Goal: Transaction & Acquisition: Purchase product/service

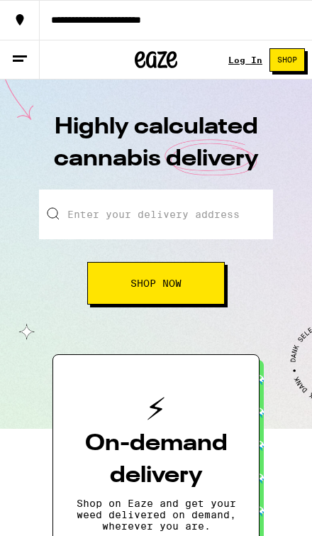
click at [22, 53] on icon at bounding box center [19, 58] width 17 height 17
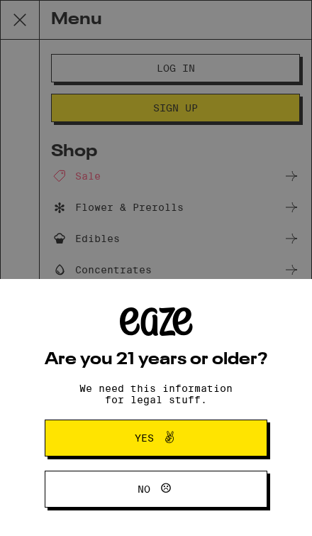
click at [210, 440] on button "Yes" at bounding box center [156, 437] width 223 height 37
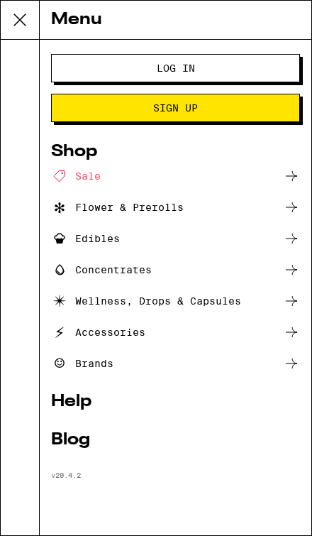
click at [274, 67] on button "Log In" at bounding box center [175, 68] width 249 height 28
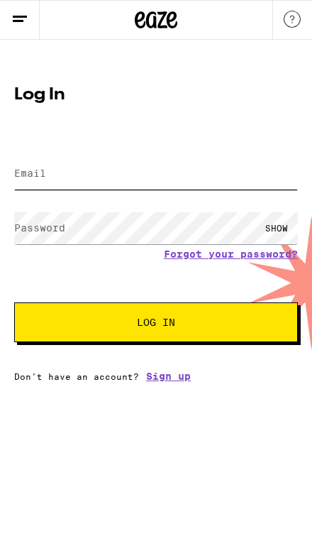
click at [249, 158] on input "Email" at bounding box center [156, 173] width 284 height 32
type input "homerorosas269@gmail.com"
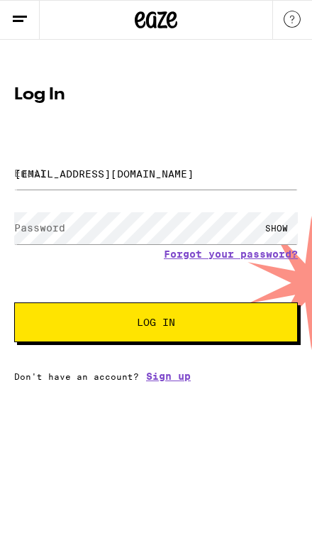
click at [156, 324] on button "Log In" at bounding box center [156, 322] width 284 height 40
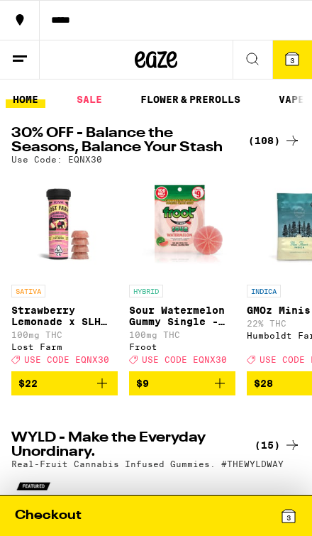
click at [283, 139] on div "(108)" at bounding box center [274, 140] width 52 height 17
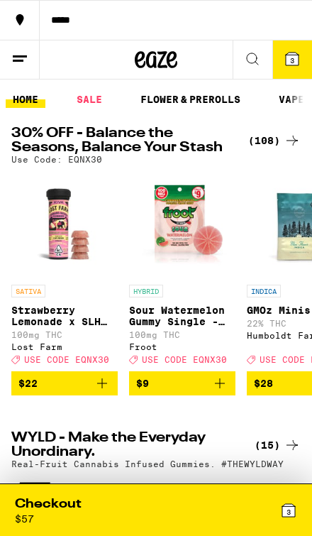
click at [231, 496] on div "3" at bounding box center [226, 509] width 141 height 29
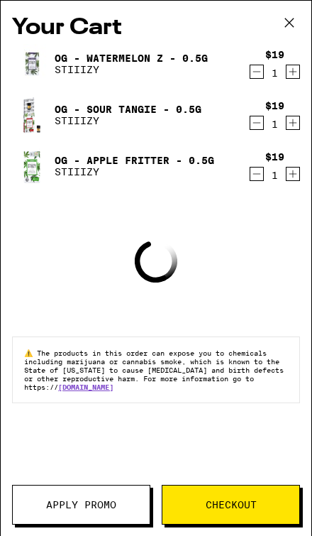
click at [257, 66] on icon "Decrement" at bounding box center [256, 71] width 13 height 17
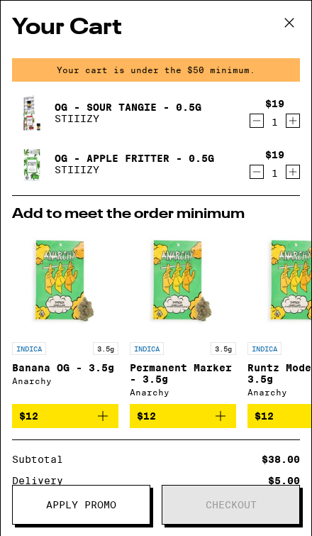
click at [257, 104] on div "$19 1" at bounding box center [275, 113] width 50 height 30
click at [254, 121] on icon "Decrement" at bounding box center [257, 121] width 8 height 0
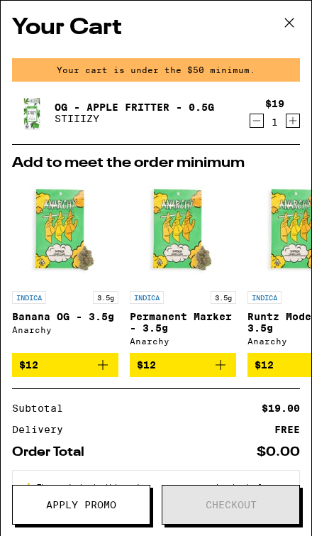
click at [250, 121] on icon "Decrement" at bounding box center [256, 120] width 13 height 17
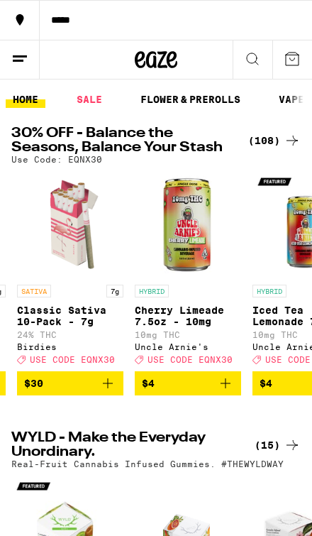
scroll to position [0, 205]
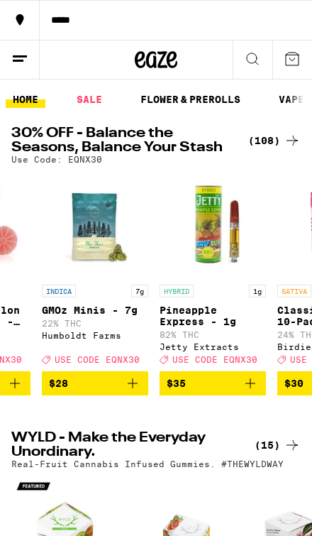
click at [277, 137] on div "(108)" at bounding box center [274, 140] width 52 height 17
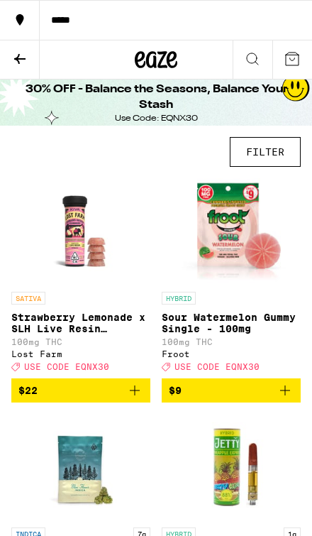
click at [281, 151] on button "FILTER" at bounding box center [265, 152] width 71 height 30
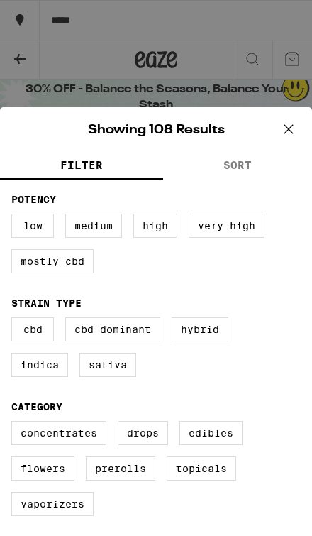
click at [88, 442] on label "Concentrates" at bounding box center [58, 433] width 95 height 24
click at [0, 0] on input "Concentrates" at bounding box center [0, 0] width 0 height 0
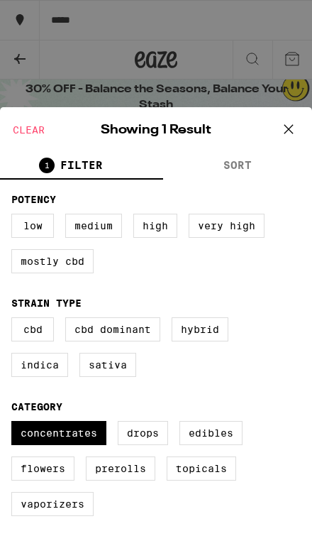
scroll to position [66, 0]
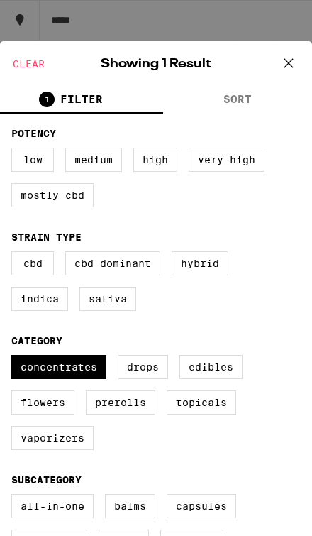
click at [74, 372] on label "Concentrates" at bounding box center [58, 367] width 95 height 24
click at [0, 0] on input "Concentrates" at bounding box center [0, 0] width 0 height 0
checkbox input "false"
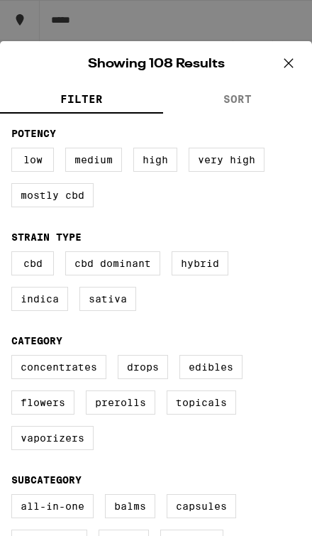
click at [81, 450] on label "Vaporizers" at bounding box center [52, 438] width 82 height 24
click at [0, 0] on input "Vaporizers" at bounding box center [0, 0] width 0 height 0
checkbox input "true"
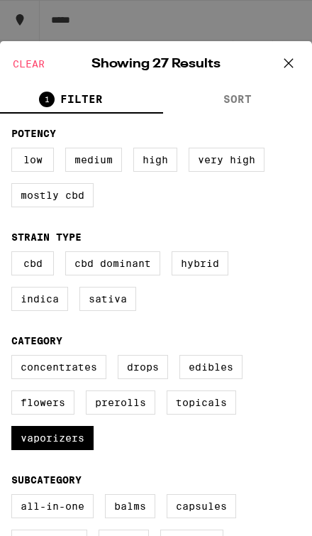
click at [282, 64] on icon at bounding box center [288, 62] width 21 height 21
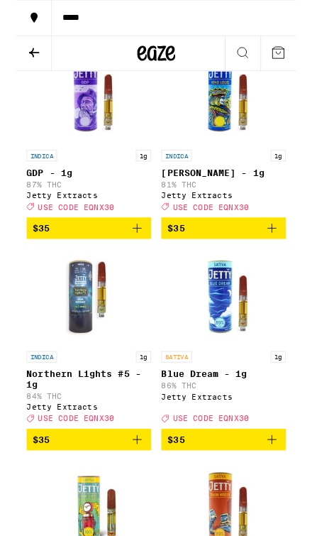
scroll to position [1601, 0]
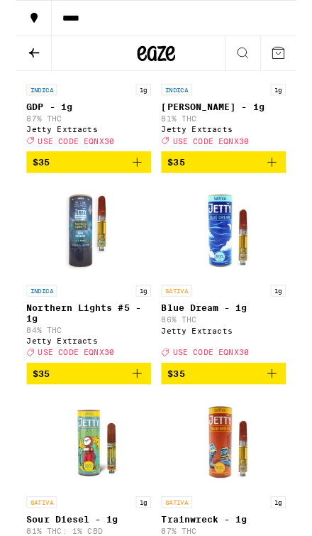
click at [286, 425] on icon "Add to bag" at bounding box center [285, 416] width 17 height 17
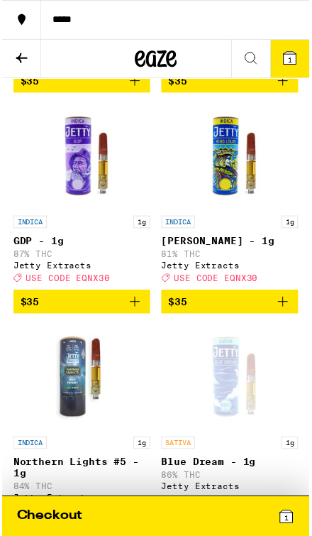
scroll to position [1475, 0]
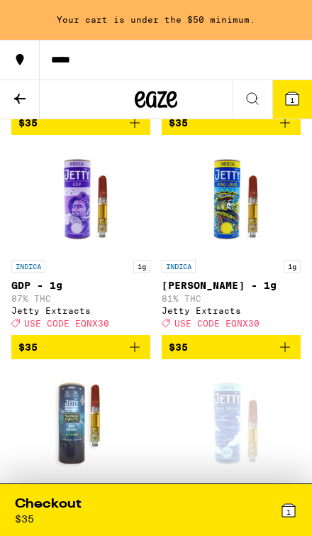
click at [287, 335] on link "INDICA 1g [PERSON_NAME] - 1g 81% THC Jetty Extracts Deal Created with Sketch. U…" at bounding box center [231, 240] width 139 height 189
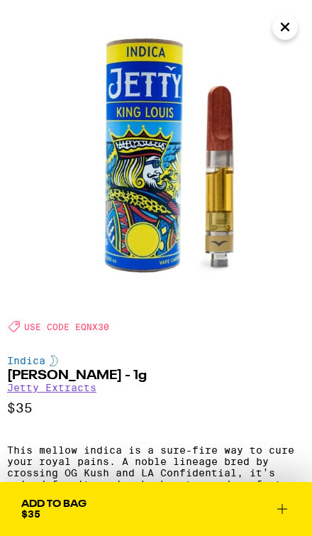
click at [276, 32] on button "Close" at bounding box center [285, 27] width 26 height 26
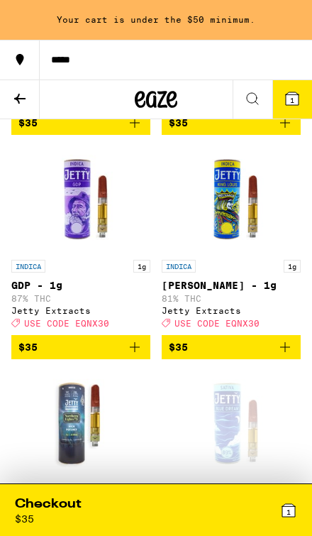
click at [142, 355] on icon "Add to bag" at bounding box center [134, 346] width 17 height 17
